Goal: Task Accomplishment & Management: Use online tool/utility

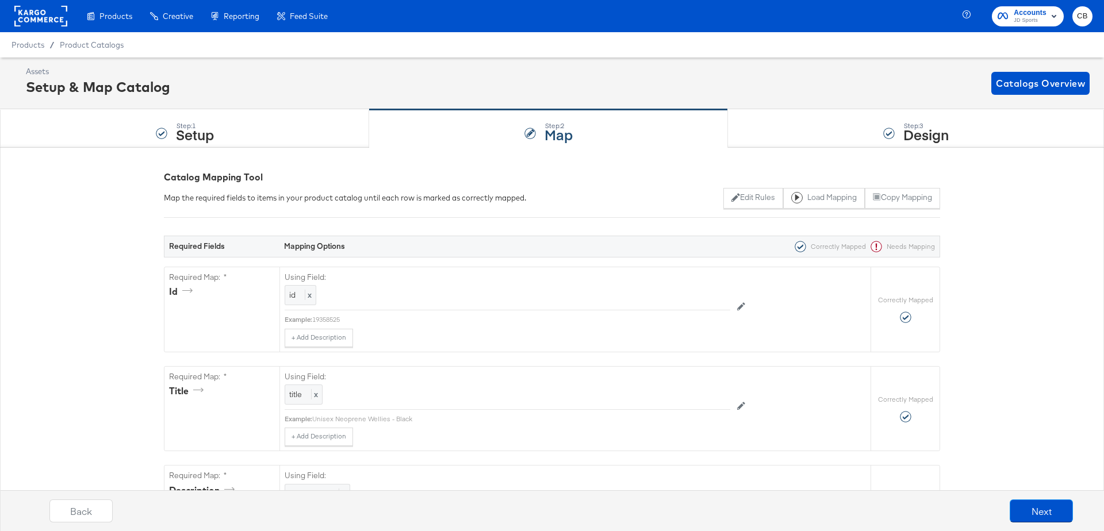
click at [53, 23] on rect at bounding box center [40, 16] width 53 height 21
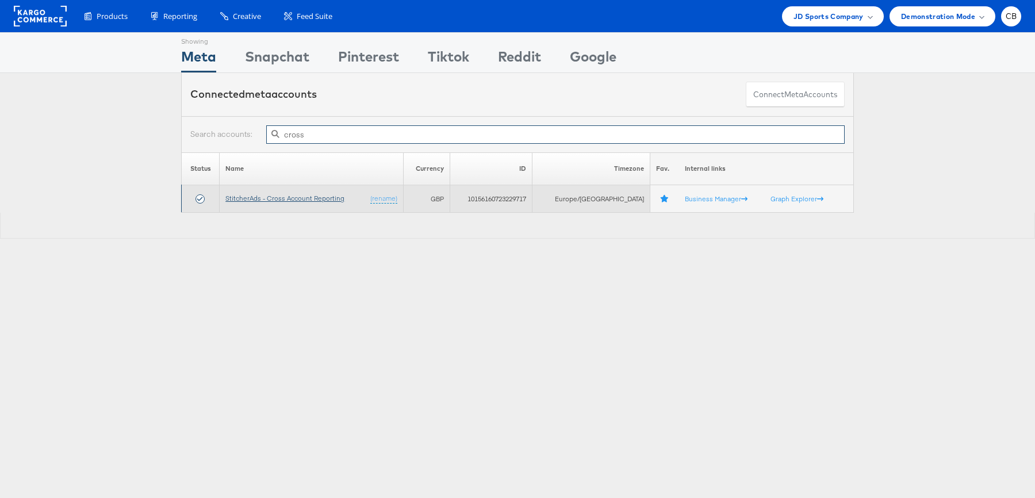
type input "cross"
click at [315, 195] on link "StitcherAds - Cross Account Reporting" at bounding box center [284, 198] width 119 height 9
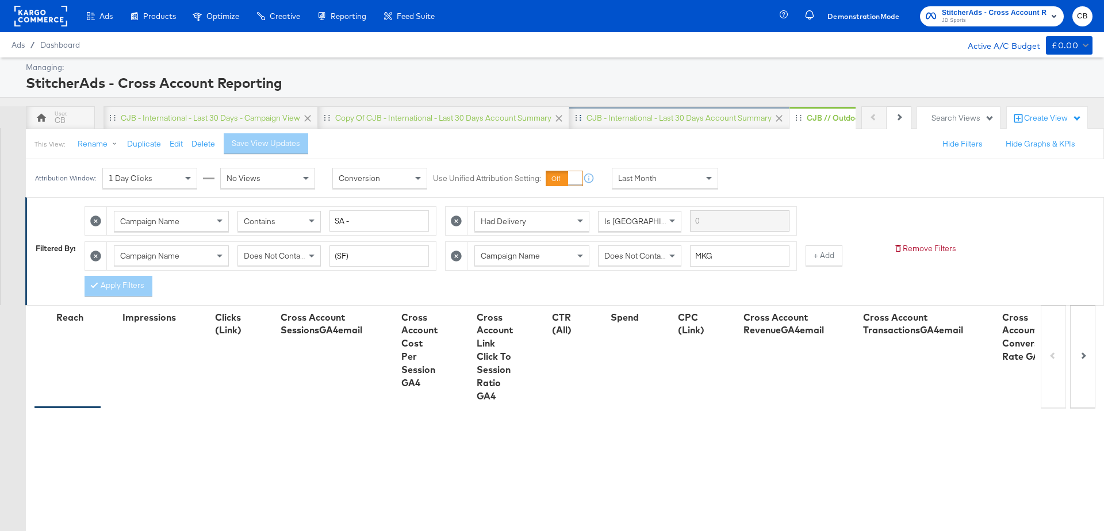
click at [676, 119] on div "CJB - International - Last 30 days Account Summary" at bounding box center [679, 118] width 185 height 11
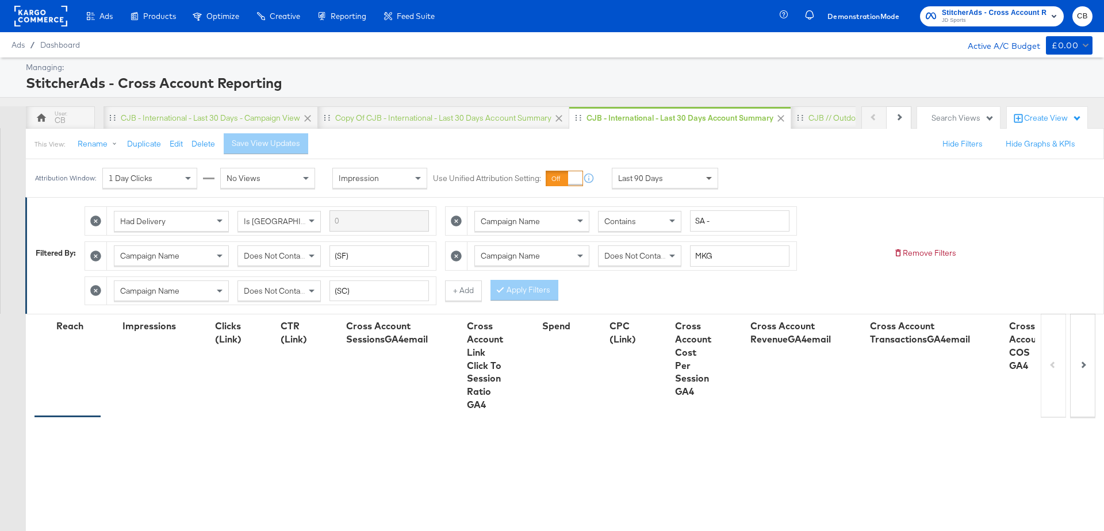
click at [706, 178] on span at bounding box center [709, 179] width 6 height 4
click at [759, 178] on div "Sep 23rd 2025" at bounding box center [749, 182] width 19 height 9
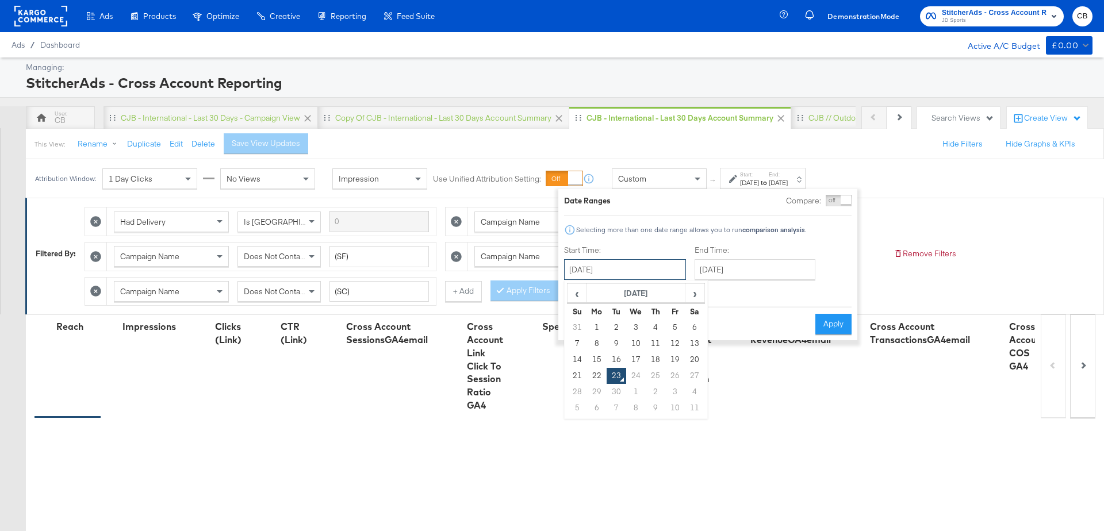
click at [599, 271] on input "September 23rd 2025" at bounding box center [625, 269] width 122 height 21
click at [580, 298] on span "‹" at bounding box center [577, 293] width 18 height 17
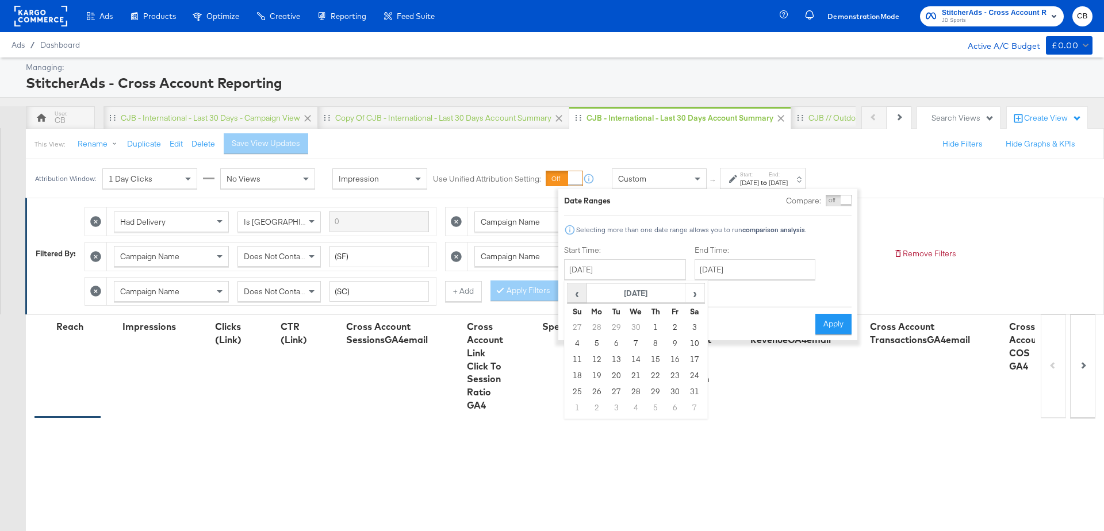
click at [580, 298] on span "‹" at bounding box center [577, 293] width 18 height 17
click at [578, 344] on td "6" at bounding box center [578, 344] width 20 height 16
type input "April 6th 2025"
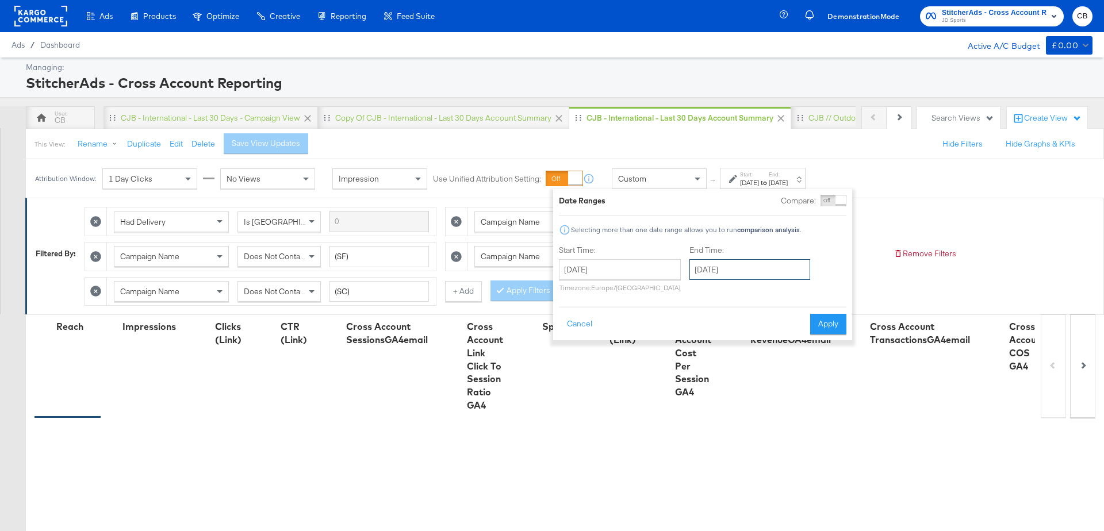
click at [740, 273] on input "September 23rd 2025" at bounding box center [750, 269] width 121 height 21
click at [718, 374] on td "22" at bounding box center [723, 376] width 20 height 16
type input "September 22nd 2025"
click at [827, 331] on button "Apply" at bounding box center [830, 324] width 36 height 21
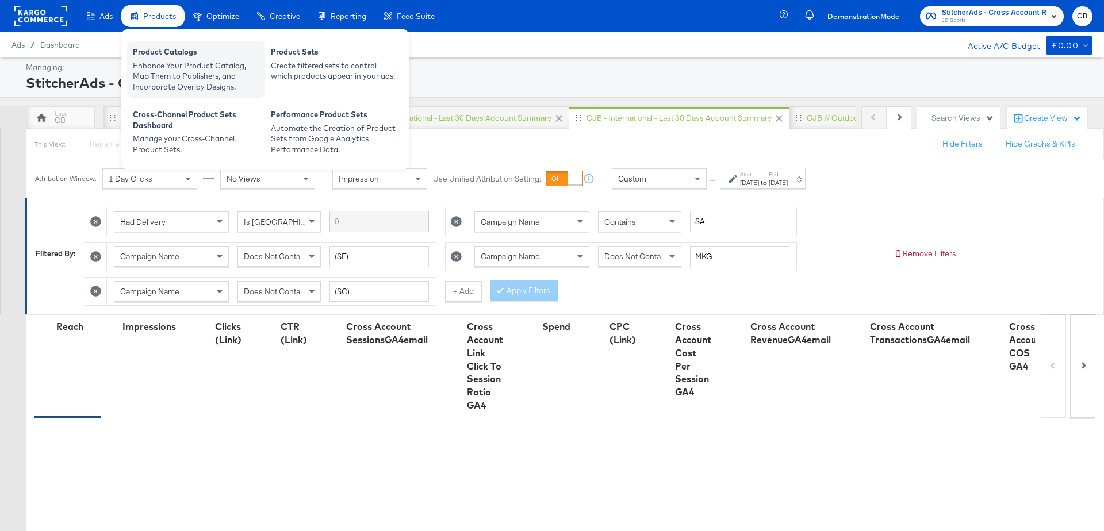
click at [150, 55] on div "Product Catalogs" at bounding box center [196, 54] width 127 height 14
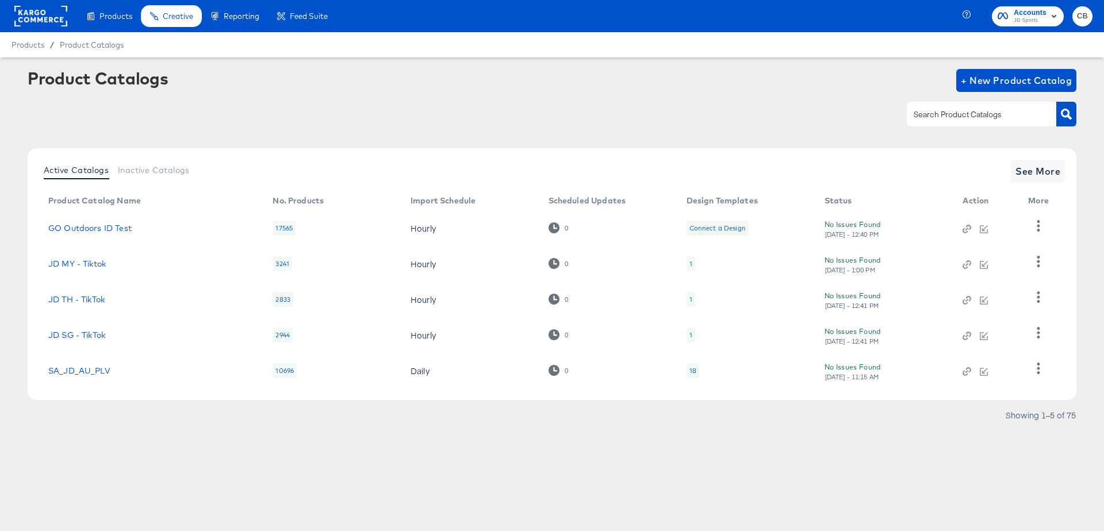
click at [939, 112] on input "text" at bounding box center [972, 114] width 122 height 13
type input "main"
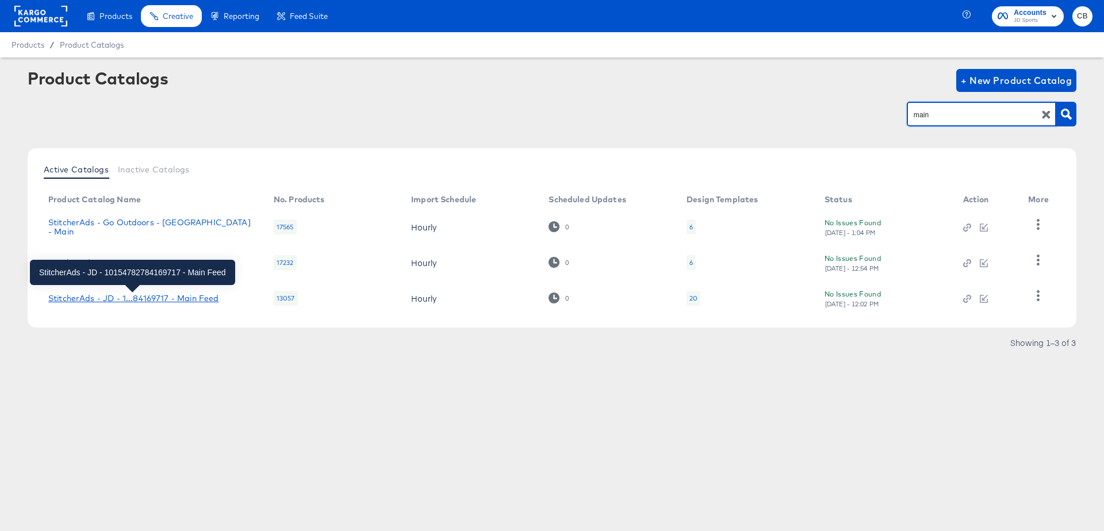
click at [127, 302] on div "StitcherAds - JD - 1...84169717 - Main Feed" at bounding box center [133, 298] width 170 height 9
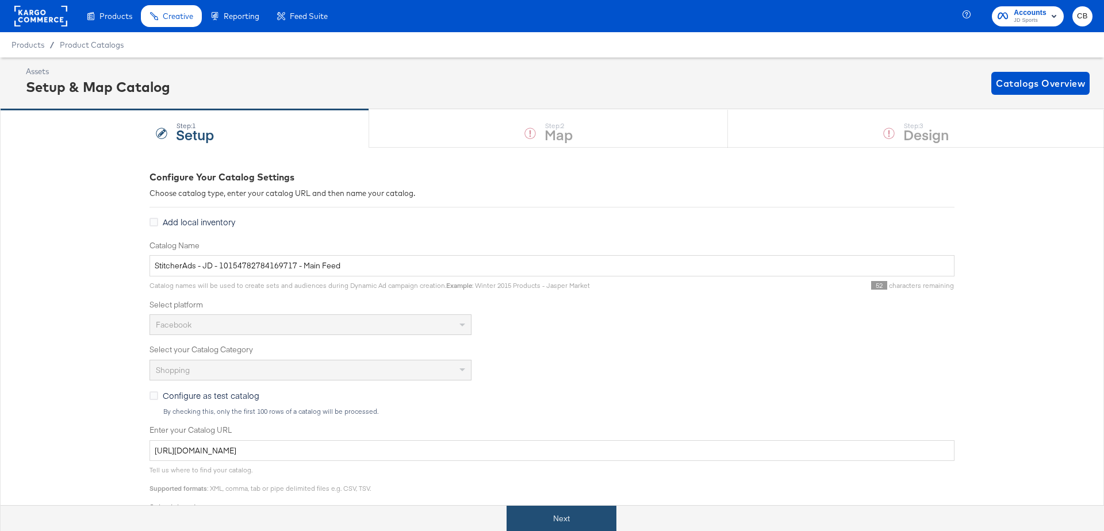
click at [570, 513] on button "Next" at bounding box center [562, 519] width 110 height 26
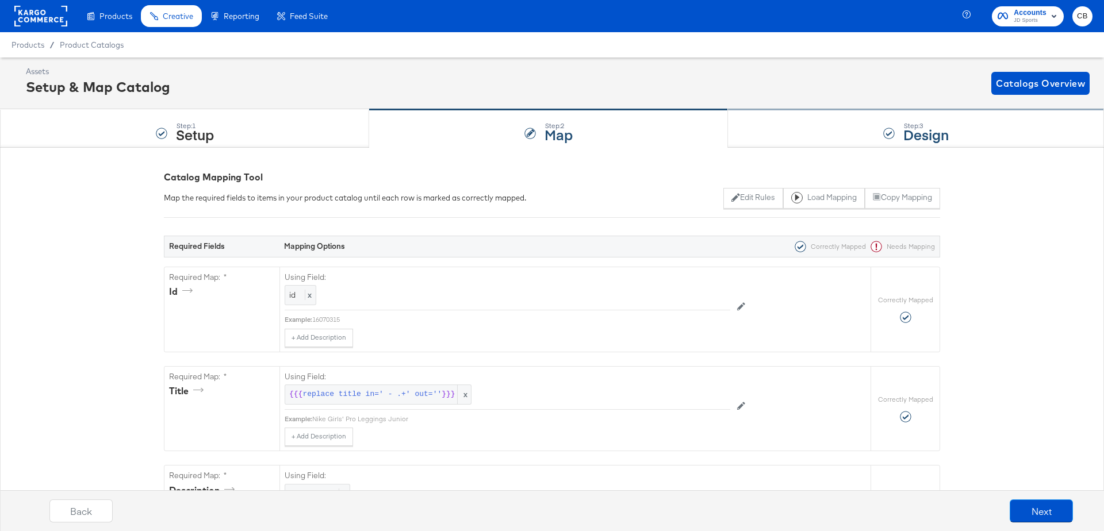
click at [784, 139] on div "Step: 3 Design" at bounding box center [916, 129] width 376 height 38
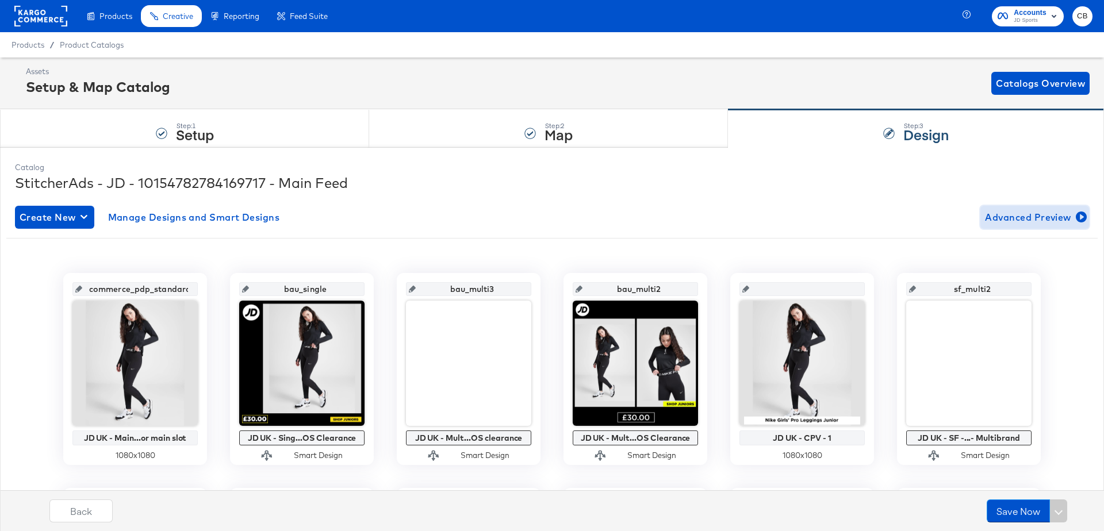
click at [1048, 219] on span "Advanced Preview" at bounding box center [1034, 217] width 99 height 16
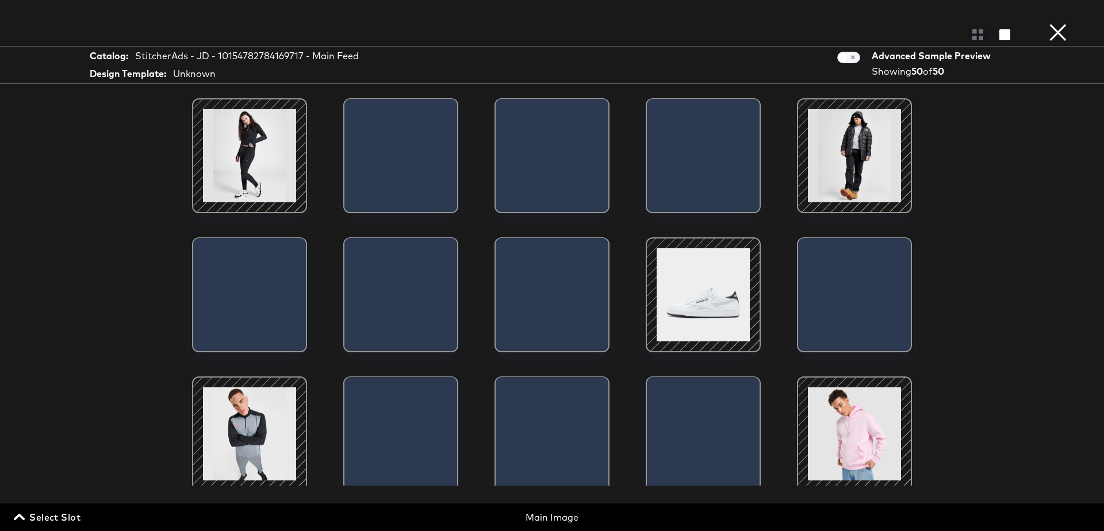
click at [44, 521] on span "Select Slot" at bounding box center [48, 518] width 64 height 16
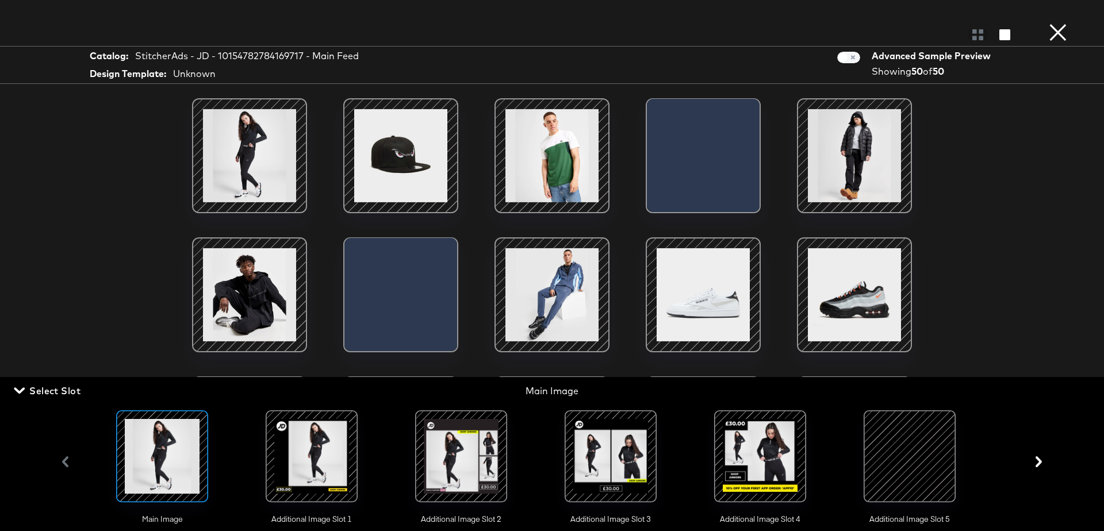
click at [1037, 464] on icon "button" at bounding box center [1039, 462] width 6 height 11
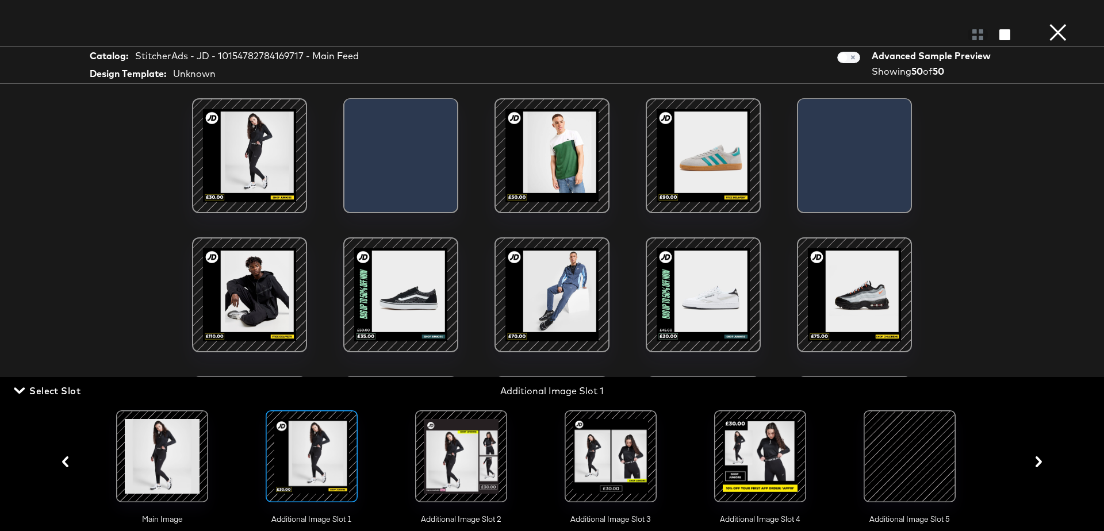
click at [1037, 464] on icon "button" at bounding box center [1039, 462] width 6 height 11
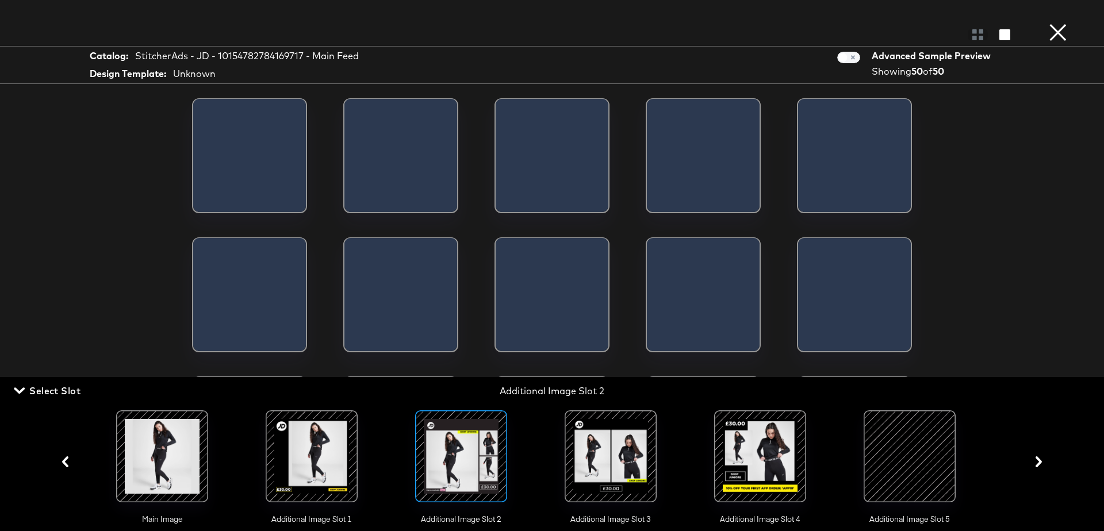
click at [1037, 464] on icon "button" at bounding box center [1039, 462] width 6 height 11
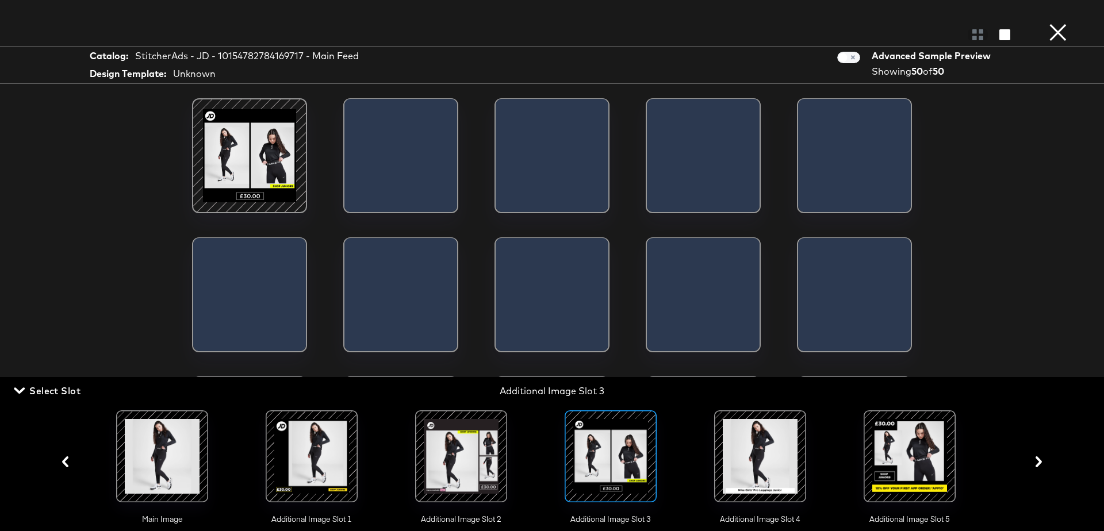
click at [1037, 464] on icon "button" at bounding box center [1039, 462] width 6 height 11
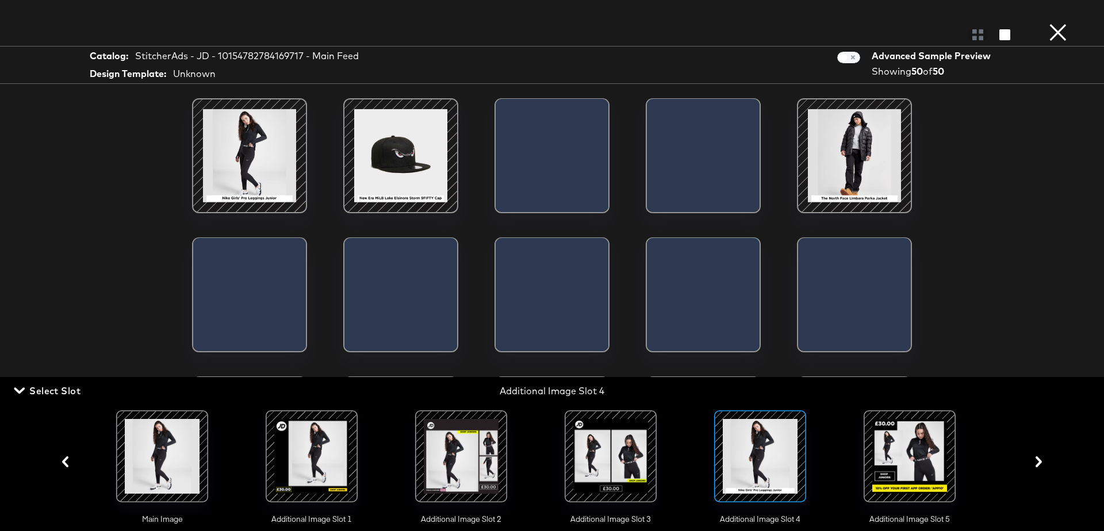
click at [1037, 464] on icon "button" at bounding box center [1039, 462] width 6 height 11
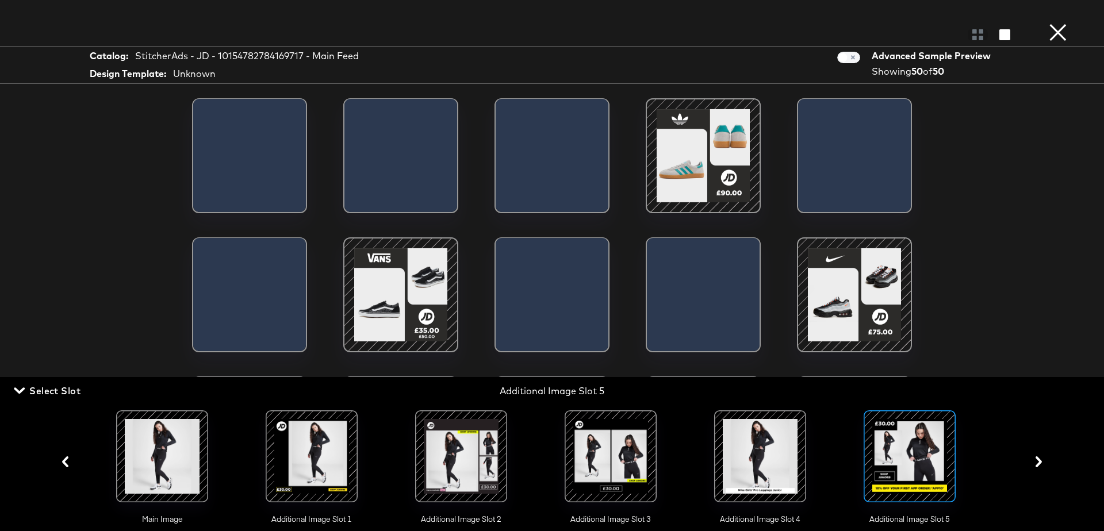
click at [1037, 464] on icon "button" at bounding box center [1039, 462] width 6 height 11
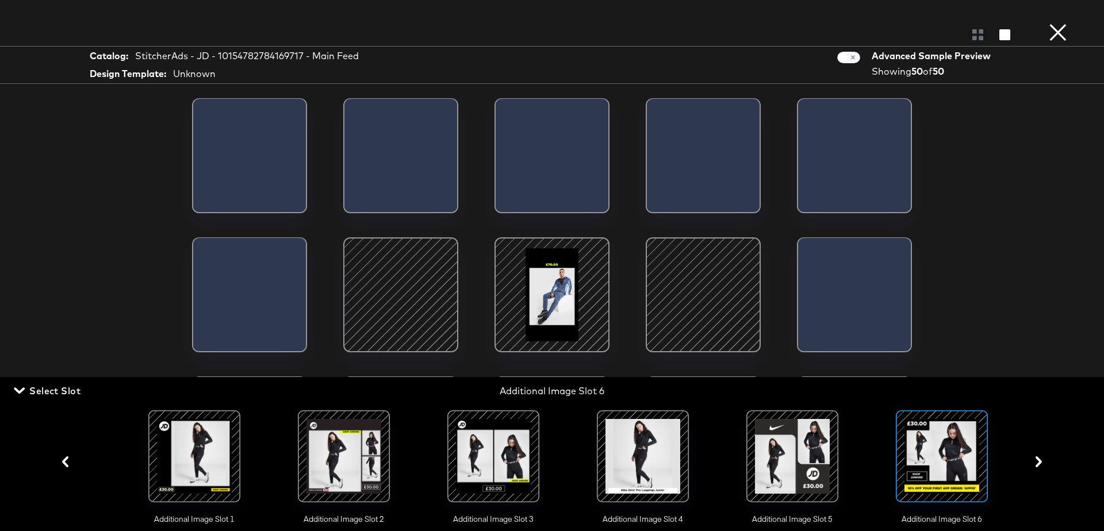
scroll to position [0, 117]
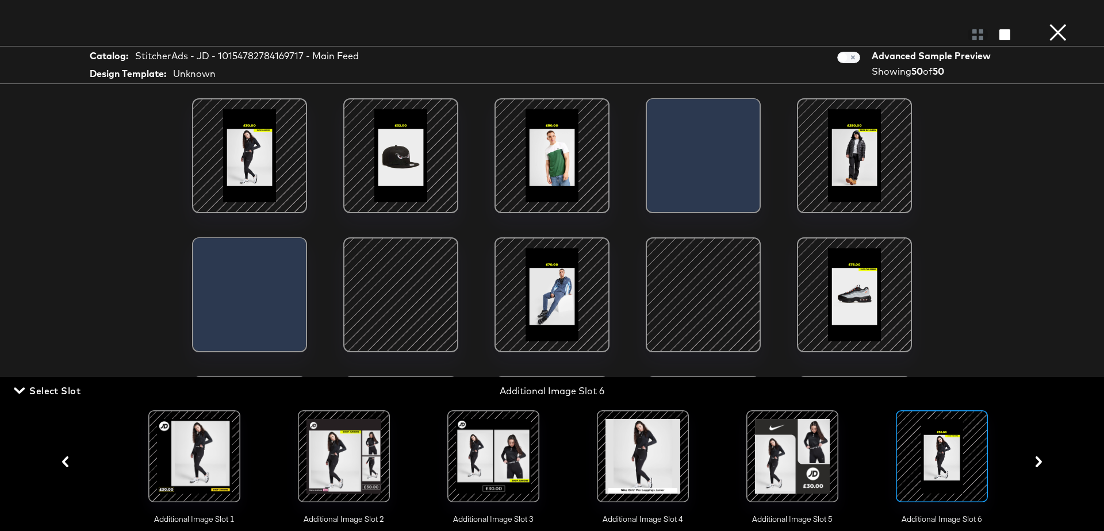
click at [953, 451] on div at bounding box center [942, 456] width 78 height 78
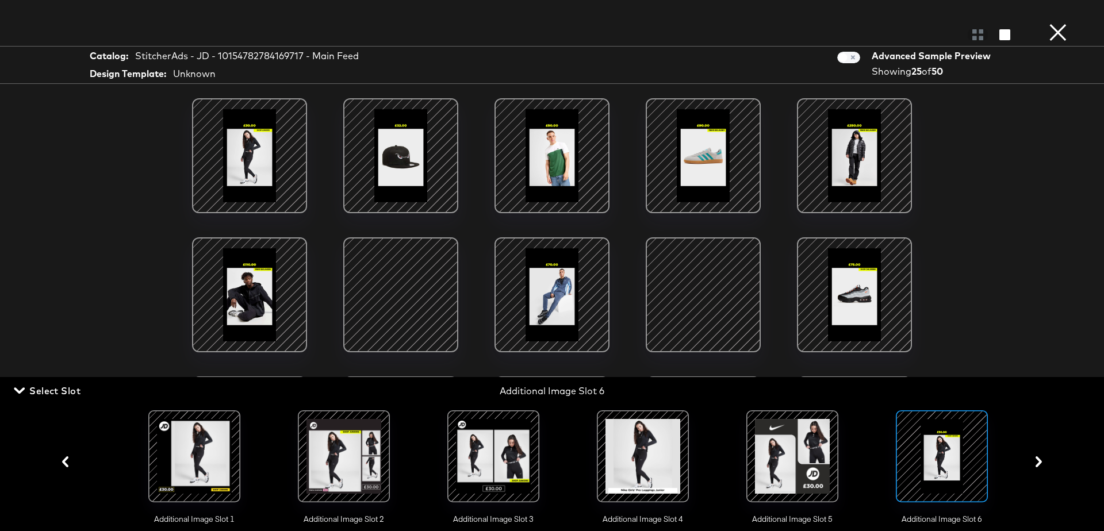
click at [404, 284] on div at bounding box center [401, 295] width 98 height 98
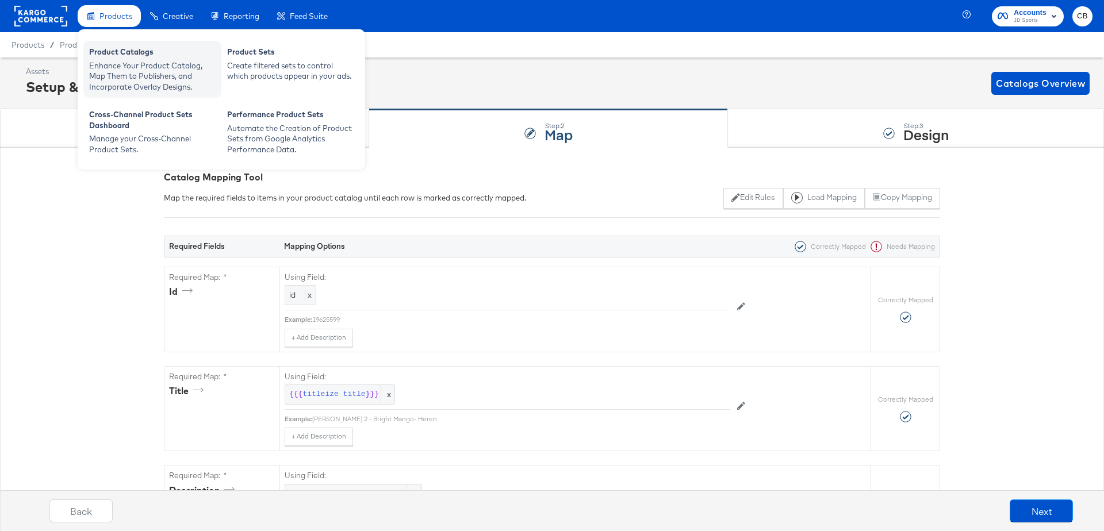
click at [118, 49] on div "Product Catalogs" at bounding box center [152, 54] width 127 height 14
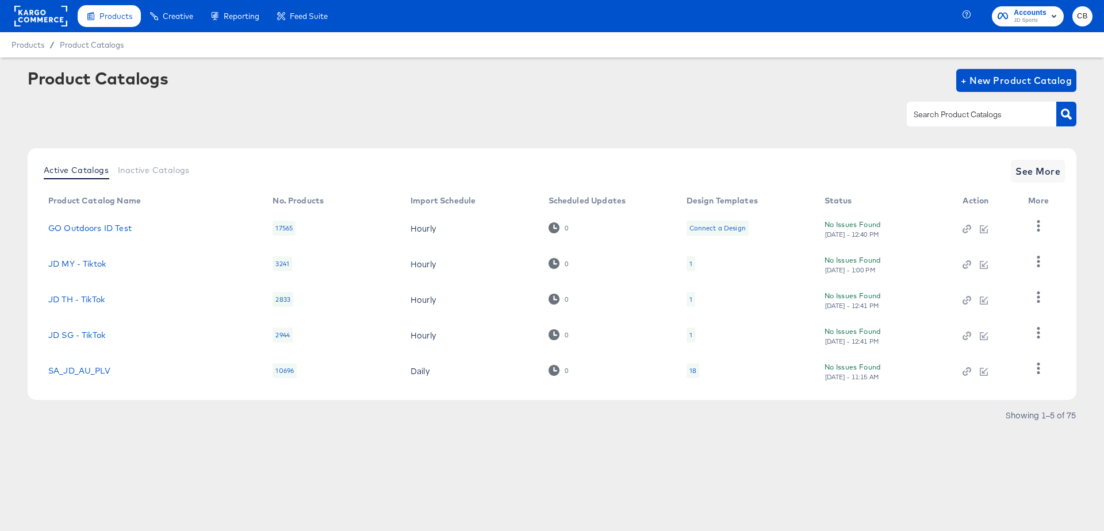
click at [971, 120] on input "text" at bounding box center [972, 114] width 122 height 13
type input "tiktok"
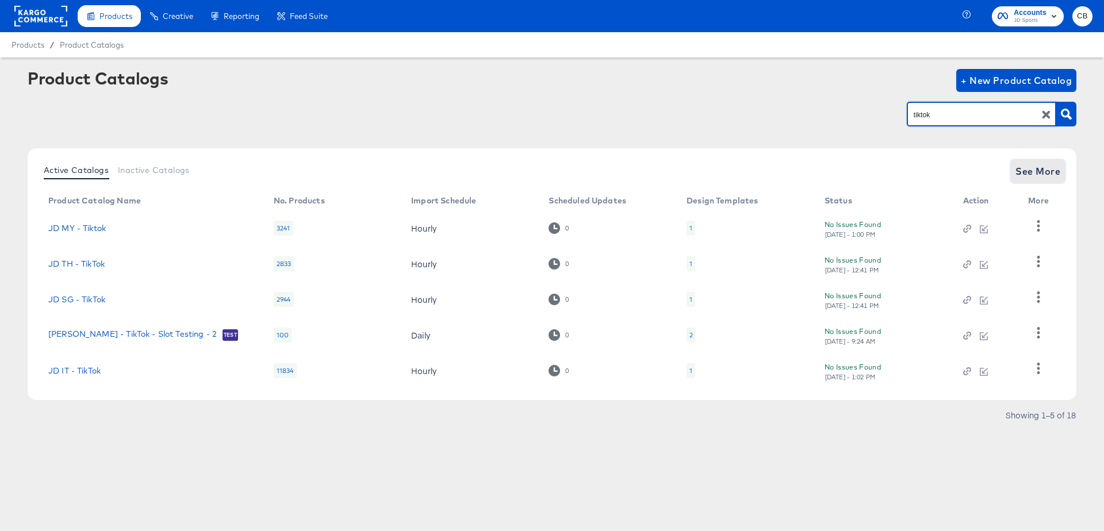
click at [1048, 169] on span "See More" at bounding box center [1038, 171] width 45 height 16
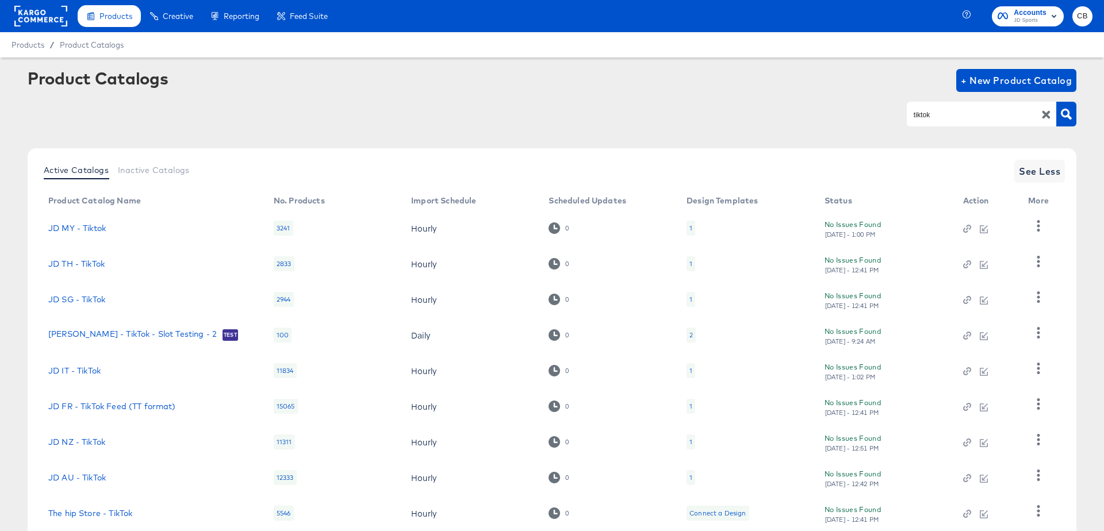
scroll to position [112, 0]
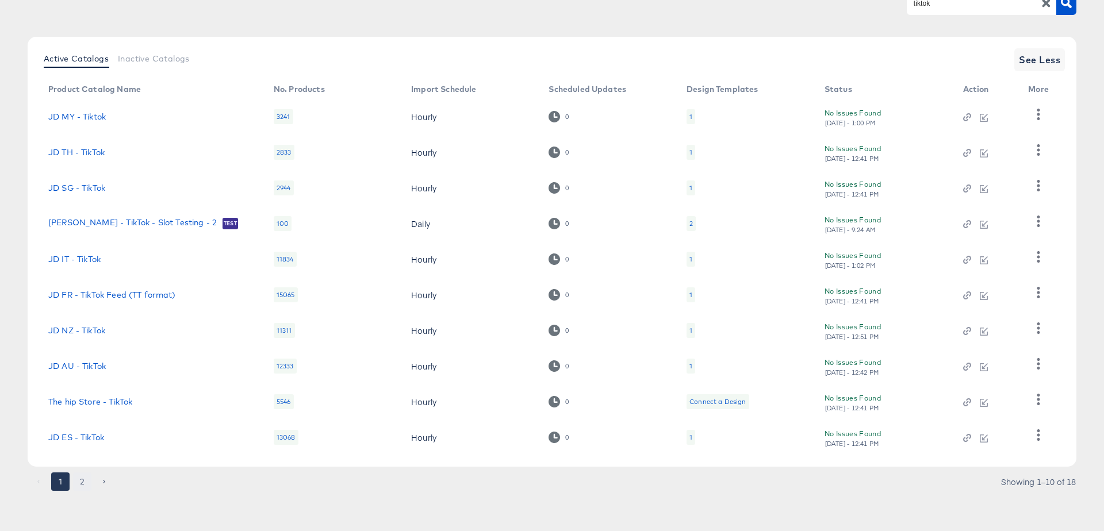
click at [83, 481] on button "2" at bounding box center [82, 482] width 18 height 18
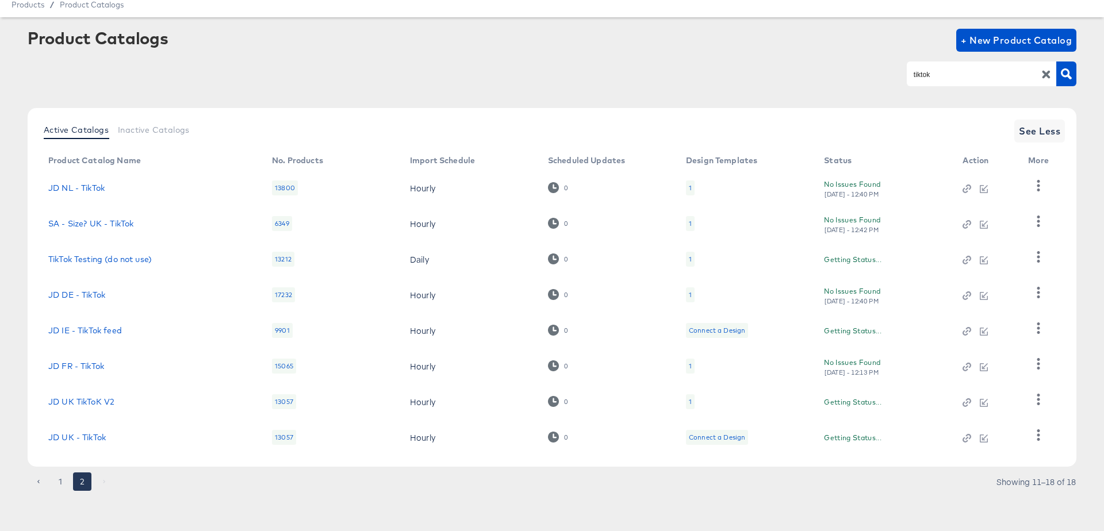
scroll to position [40, 0]
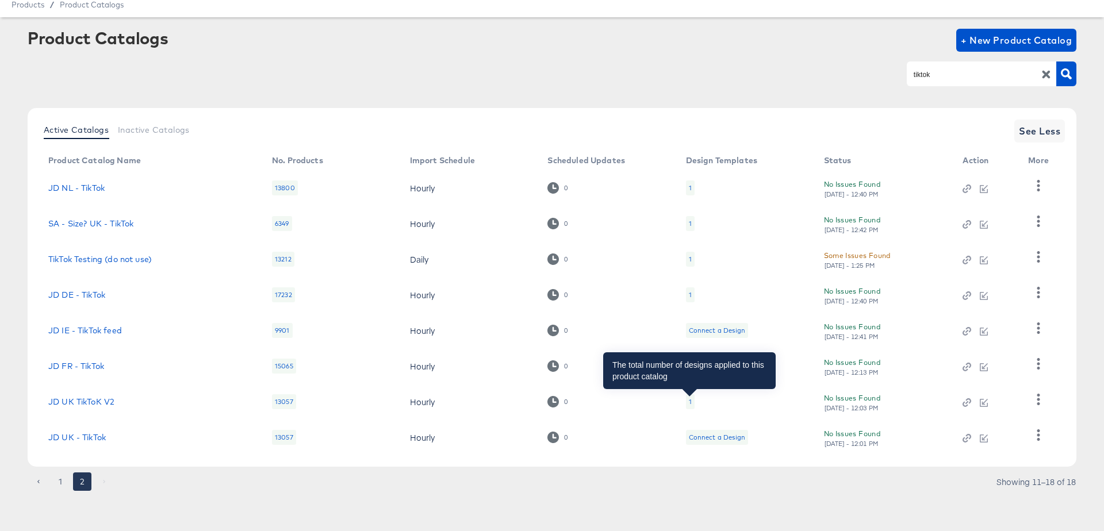
click at [689, 401] on div "1" at bounding box center [690, 401] width 3 height 9
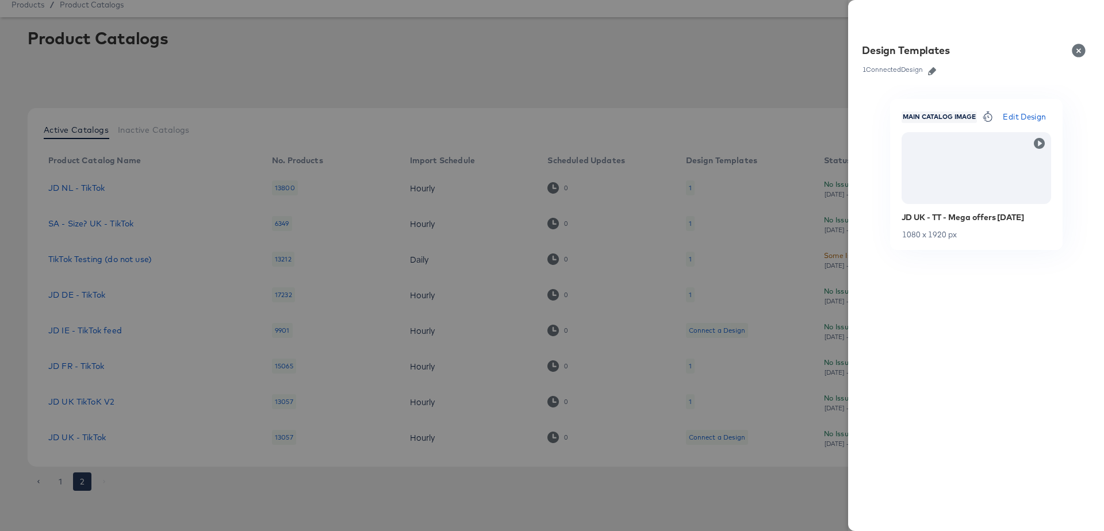
click at [1079, 50] on button "Close" at bounding box center [1081, 51] width 32 height 32
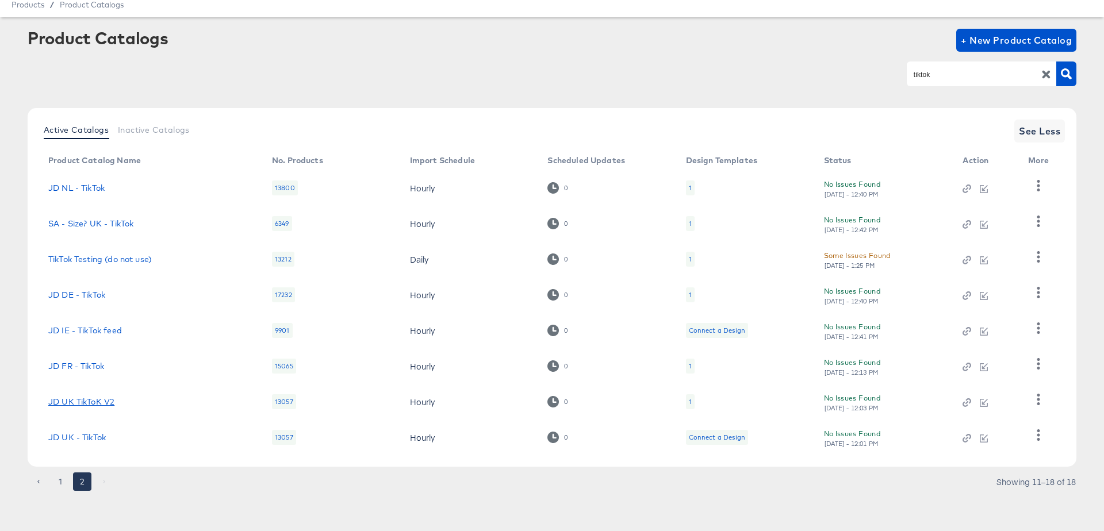
click at [86, 401] on link "JD UK TikToK V2" at bounding box center [81, 401] width 66 height 9
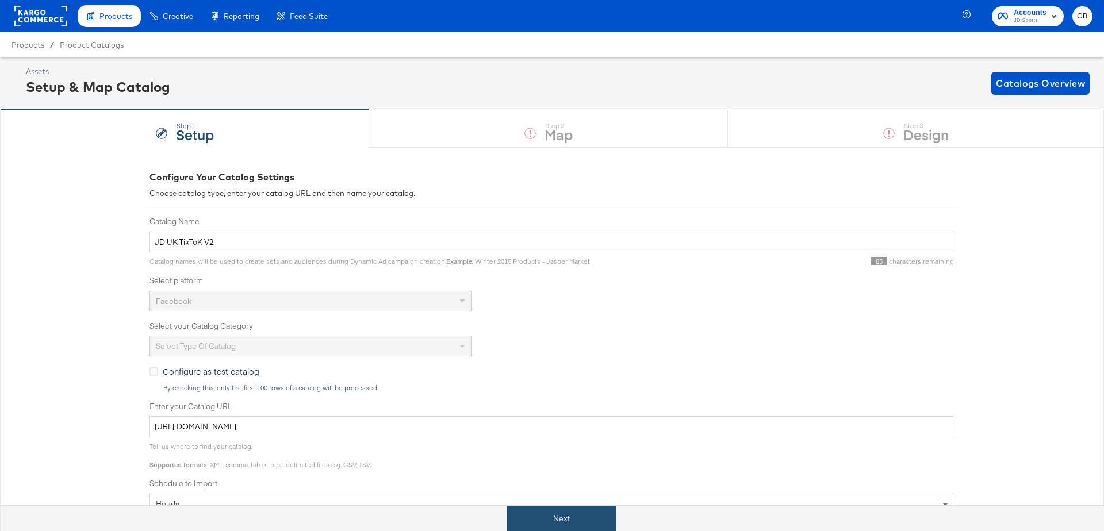
click at [568, 517] on button "Next" at bounding box center [562, 519] width 110 height 26
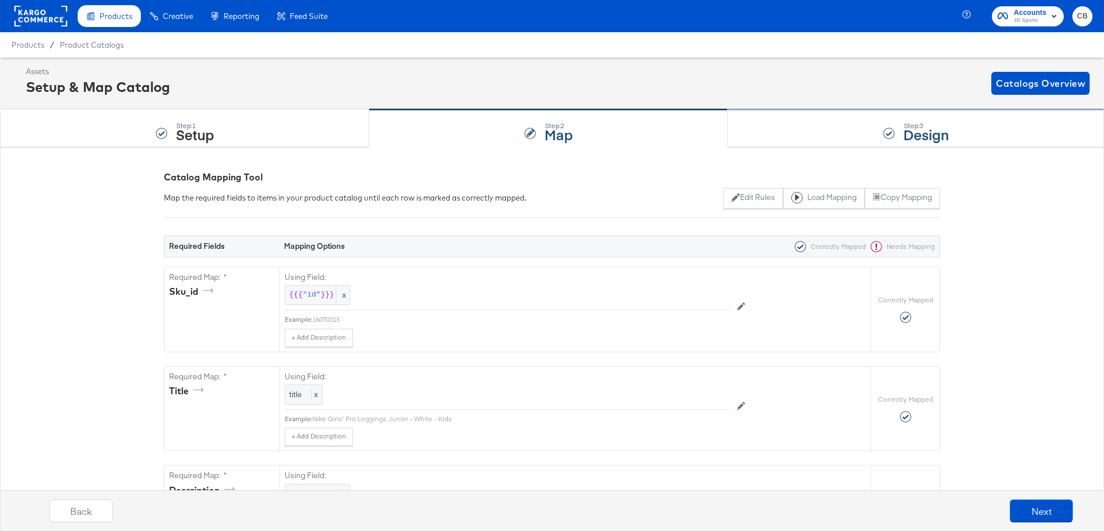
click at [771, 123] on div "Step: 3 Design" at bounding box center [916, 129] width 376 height 38
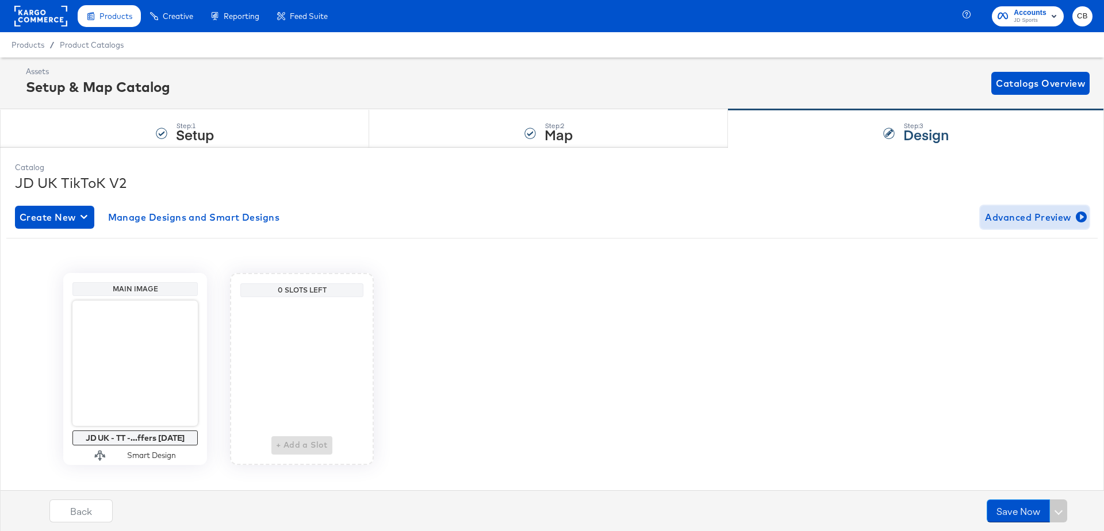
click at [1052, 219] on span "Advanced Preview" at bounding box center [1034, 217] width 99 height 16
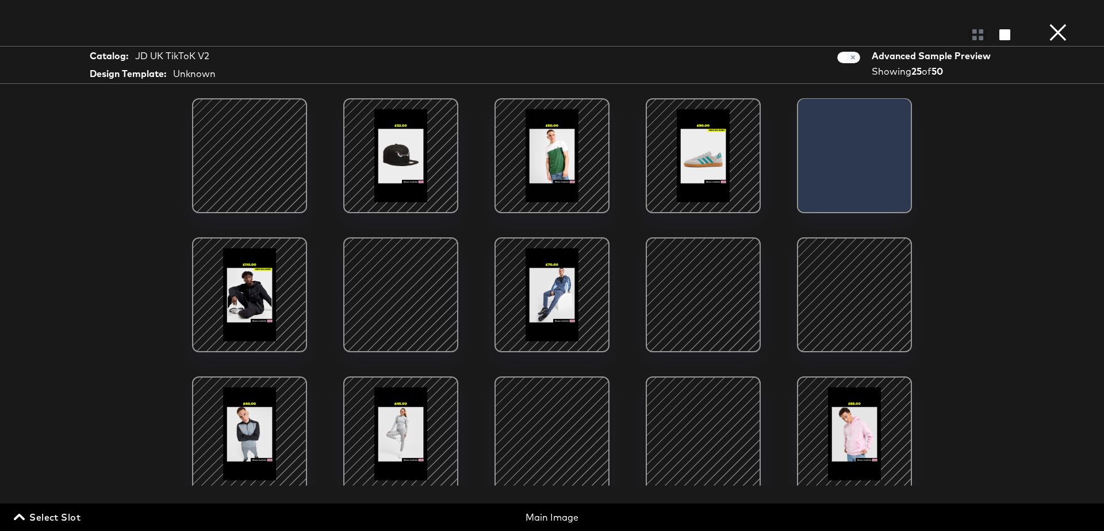
click at [1064, 23] on button "×" at bounding box center [1058, 11] width 23 height 23
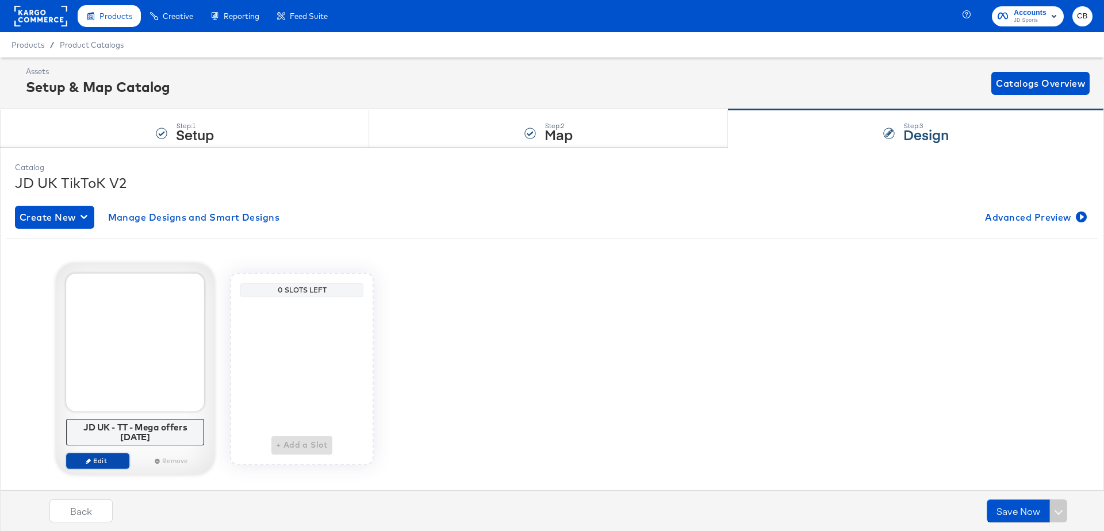
click at [93, 457] on span "Edit" at bounding box center [97, 461] width 53 height 9
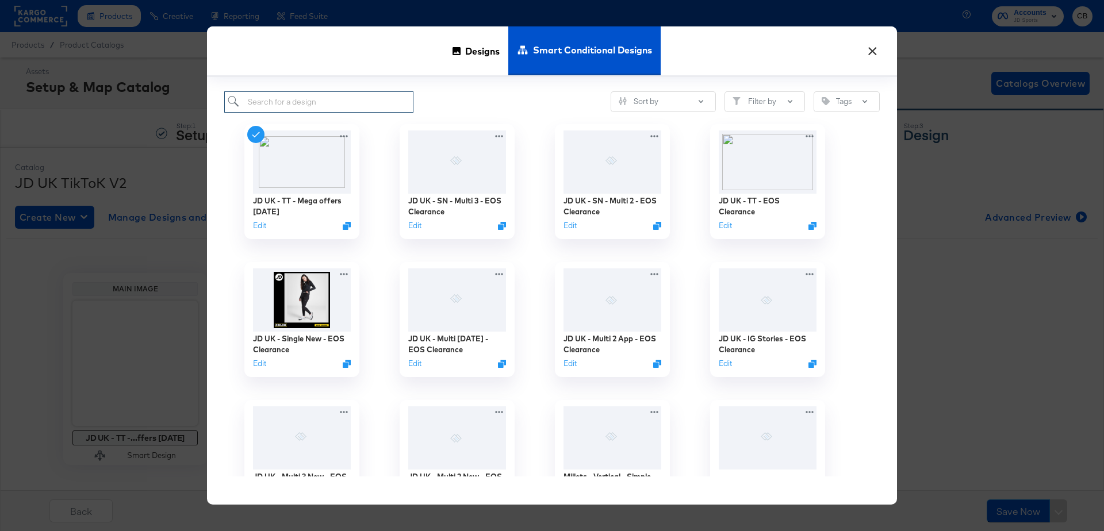
click at [292, 109] on input "search" at bounding box center [318, 101] width 189 height 21
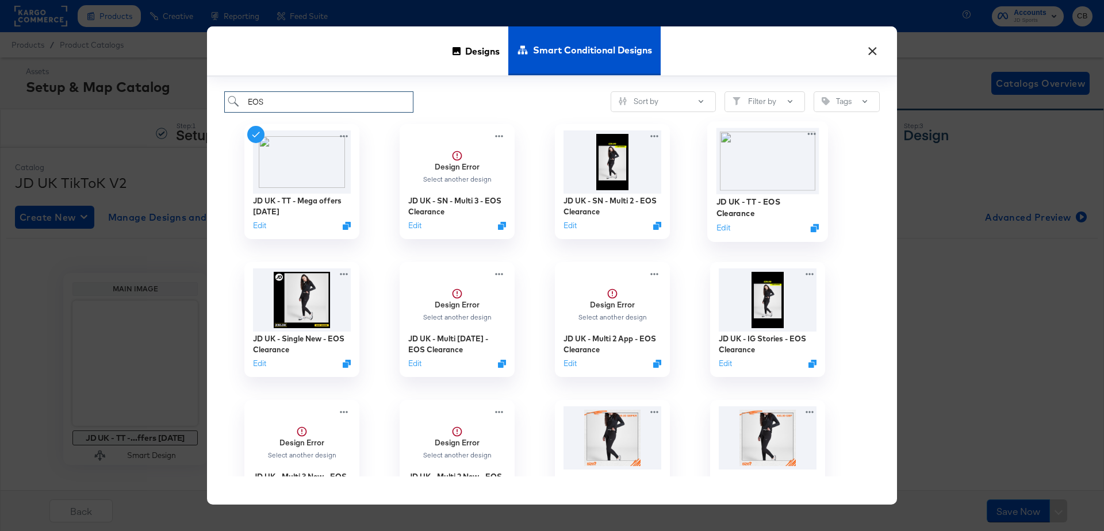
type input "EOS"
click at [761, 170] on img at bounding box center [768, 161] width 103 height 66
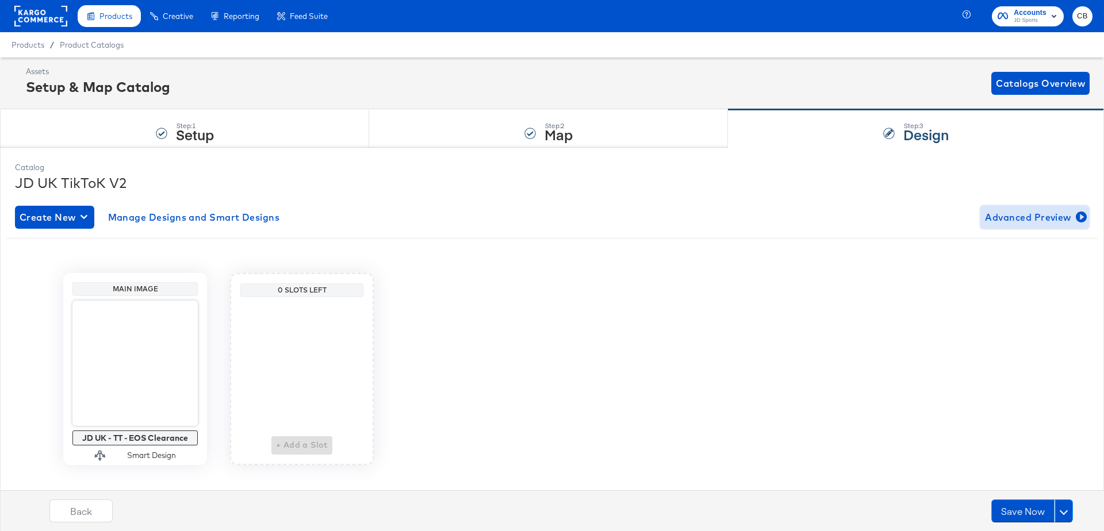
click at [1022, 214] on span "Advanced Preview" at bounding box center [1034, 217] width 99 height 16
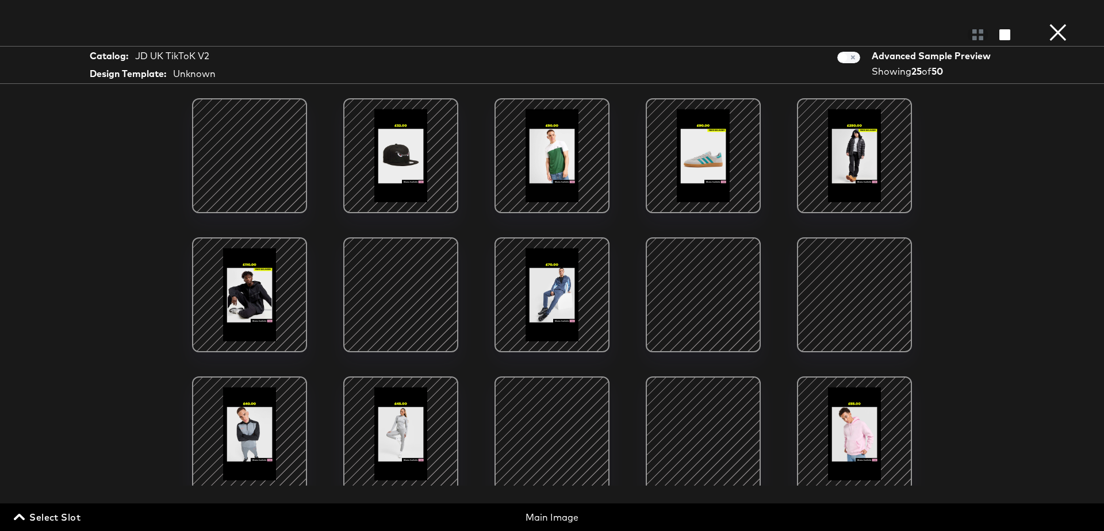
click at [382, 294] on div at bounding box center [401, 295] width 98 height 98
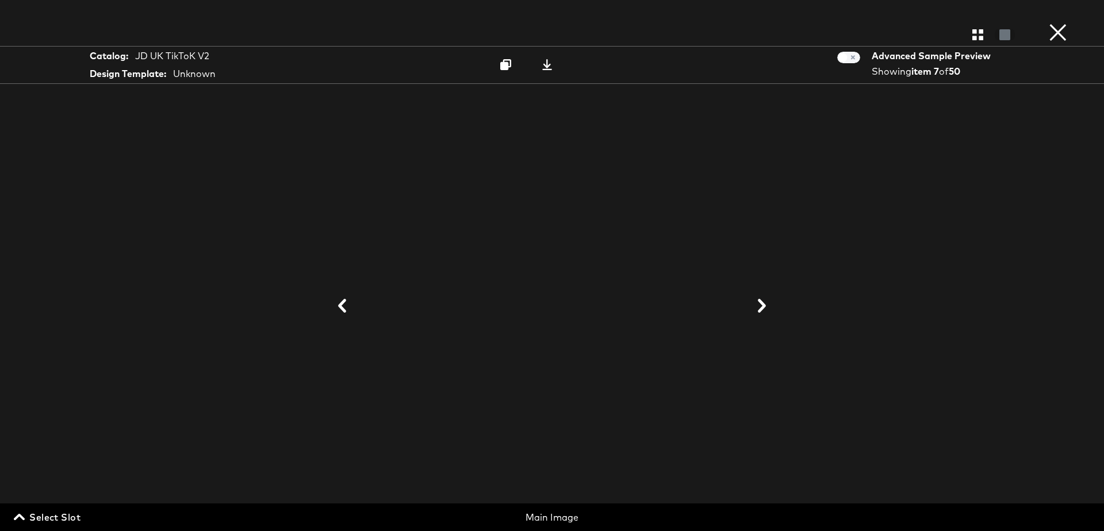
click at [1065, 23] on button "×" at bounding box center [1058, 11] width 23 height 23
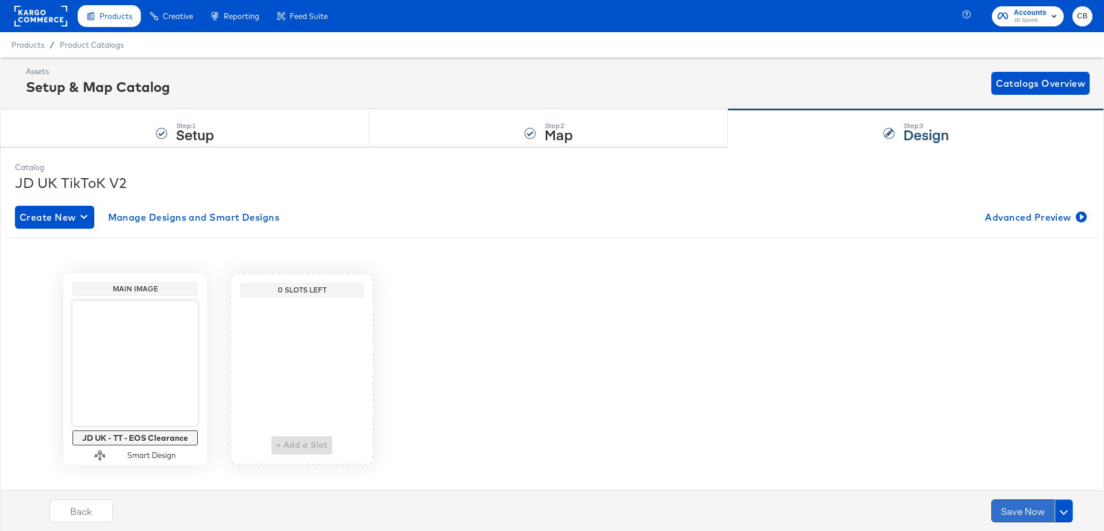
click at [1018, 504] on button "Save Now" at bounding box center [1022, 511] width 63 height 23
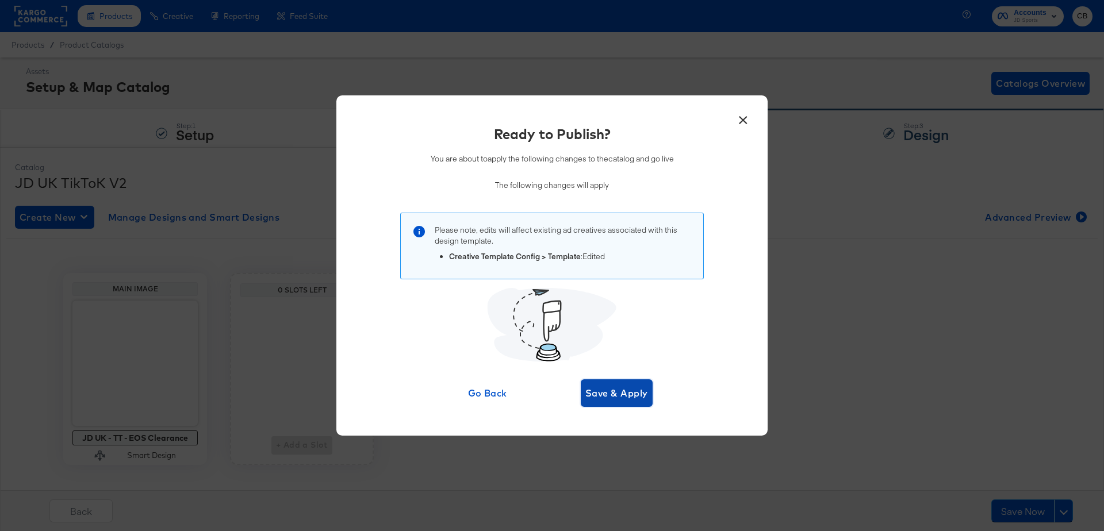
click at [608, 400] on span "Save & Apply" at bounding box center [616, 393] width 63 height 16
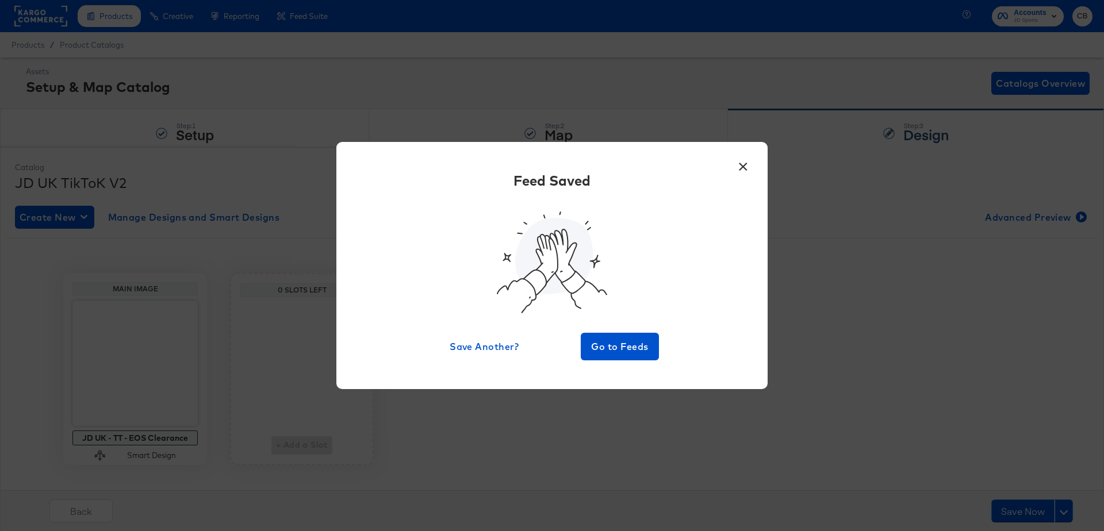
click at [740, 163] on button "×" at bounding box center [743, 164] width 21 height 21
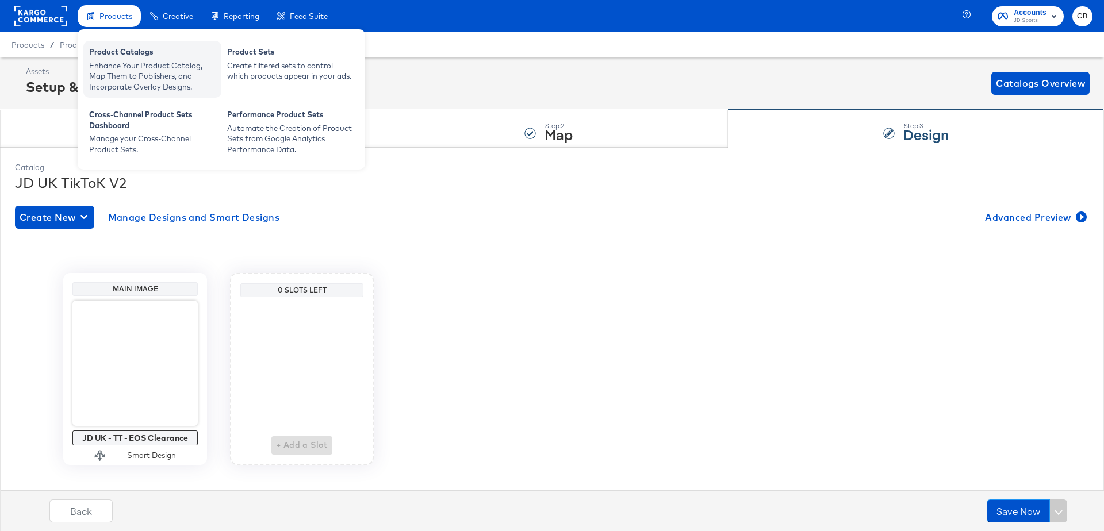
click at [113, 65] on div "Enhance Your Product Catalog, Map Them to Publishers, and Incorporate Overlay D…" at bounding box center [152, 76] width 127 height 32
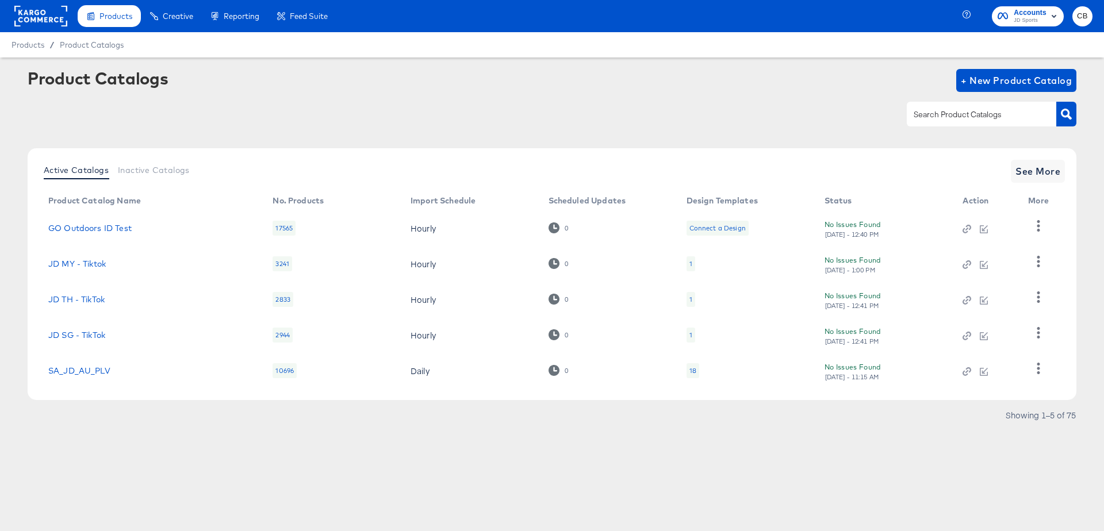
click at [940, 112] on input "text" at bounding box center [972, 114] width 122 height 13
type input "Tiktok"
click at [1027, 166] on span "See More" at bounding box center [1038, 171] width 45 height 16
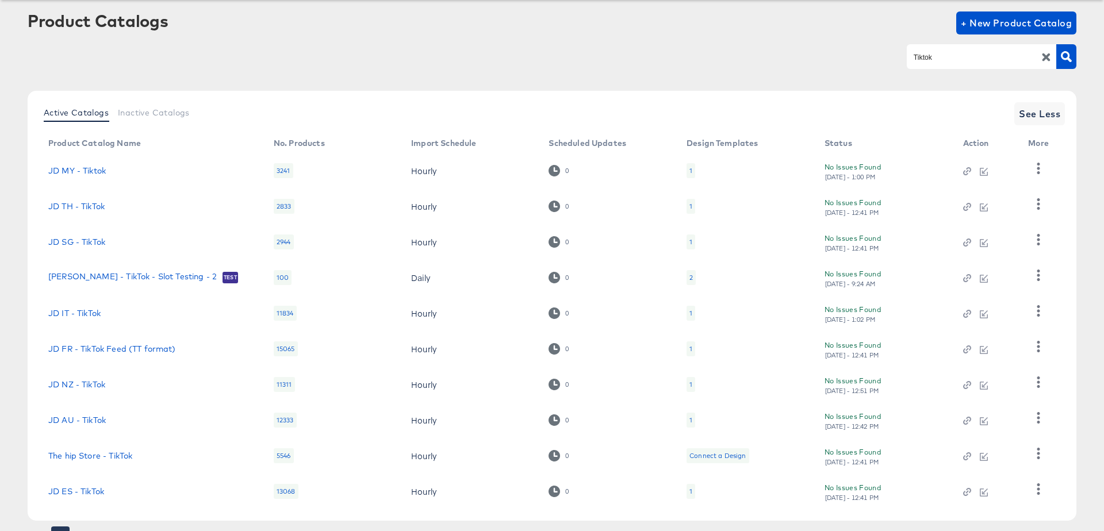
scroll to position [112, 0]
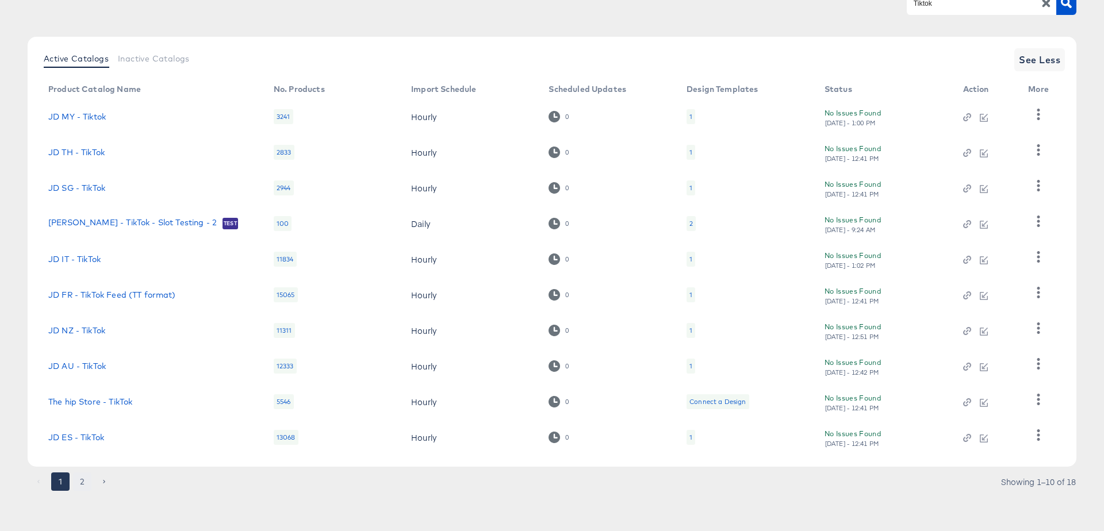
click at [82, 478] on button "2" at bounding box center [82, 482] width 18 height 18
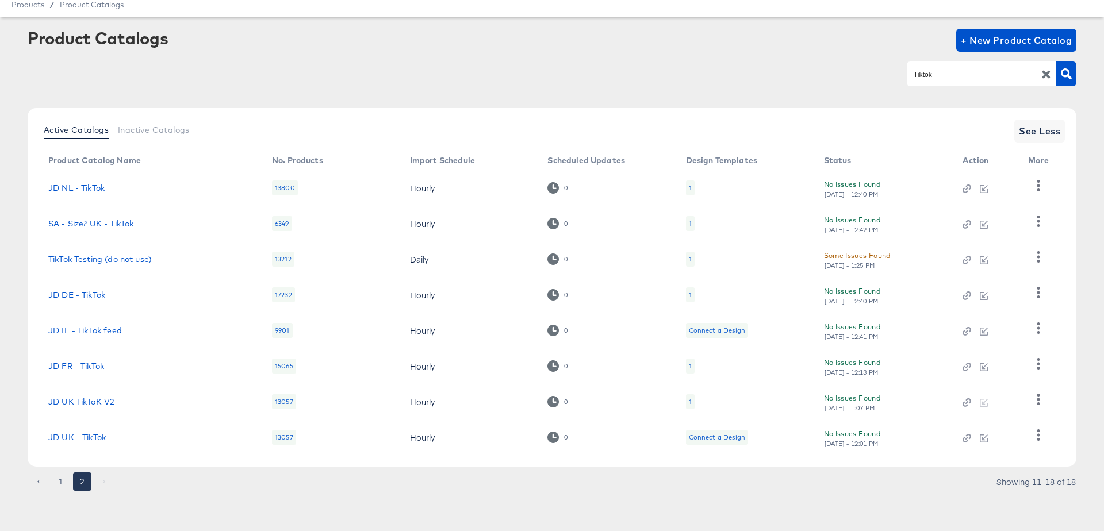
scroll to position [40, 0]
click at [1049, 400] on td at bounding box center [1041, 402] width 44 height 36
click at [1035, 397] on icon "button" at bounding box center [1038, 399] width 11 height 11
click at [960, 346] on div "HUD Checks (Internal)" at bounding box center [991, 342] width 115 height 18
